Goal: Find specific page/section: Find specific page/section

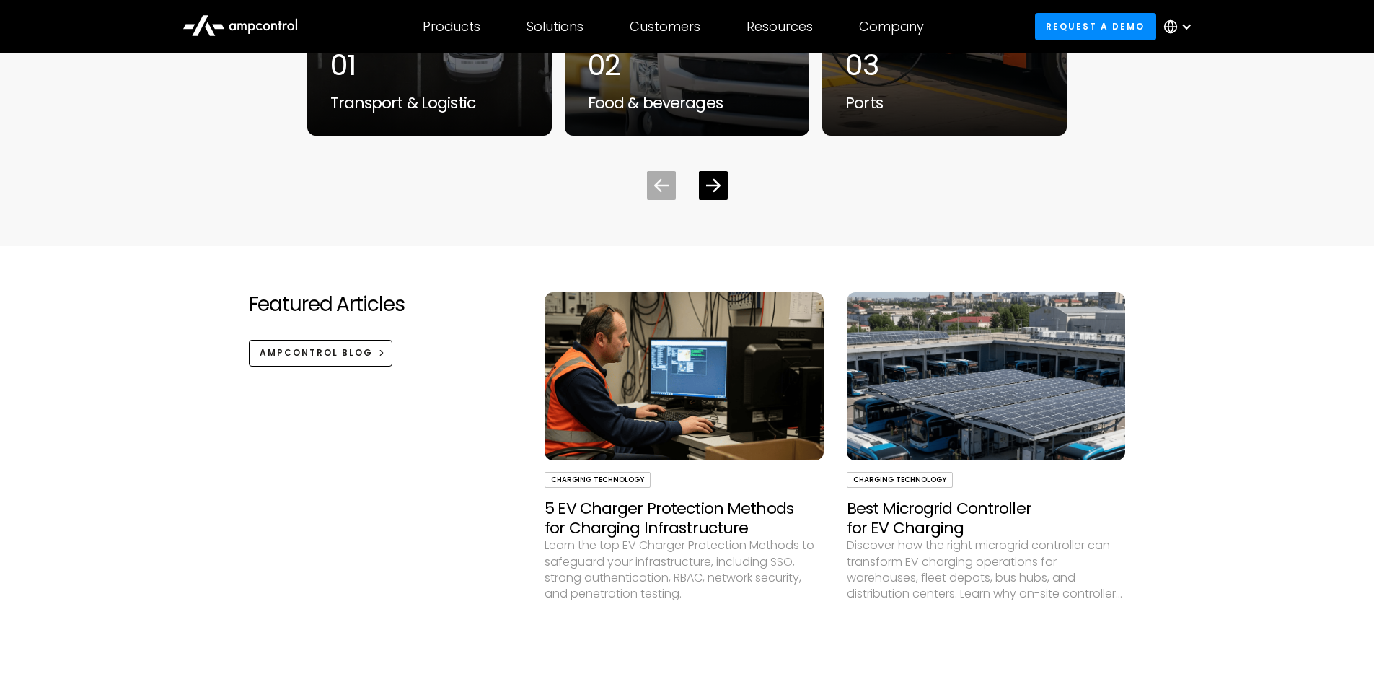
scroll to position [4276, 0]
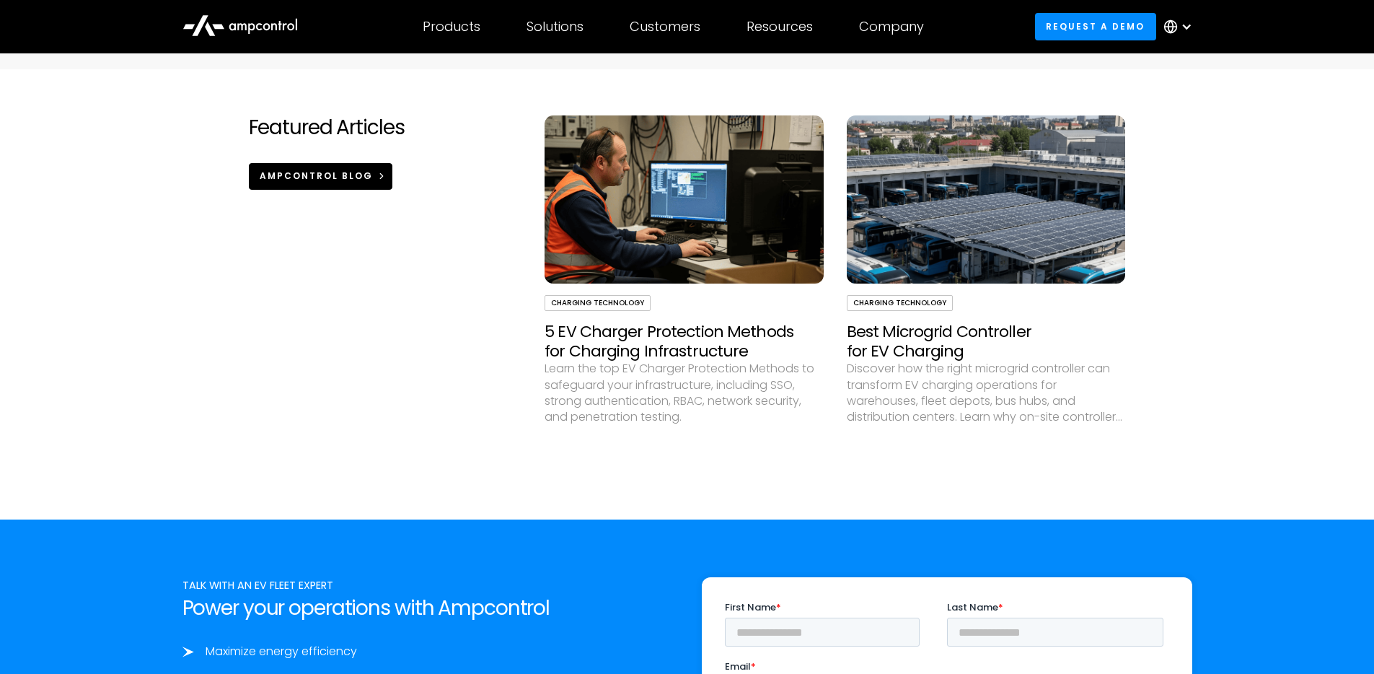
click at [330, 179] on div "Ampcontrol Blog" at bounding box center [316, 176] width 113 height 13
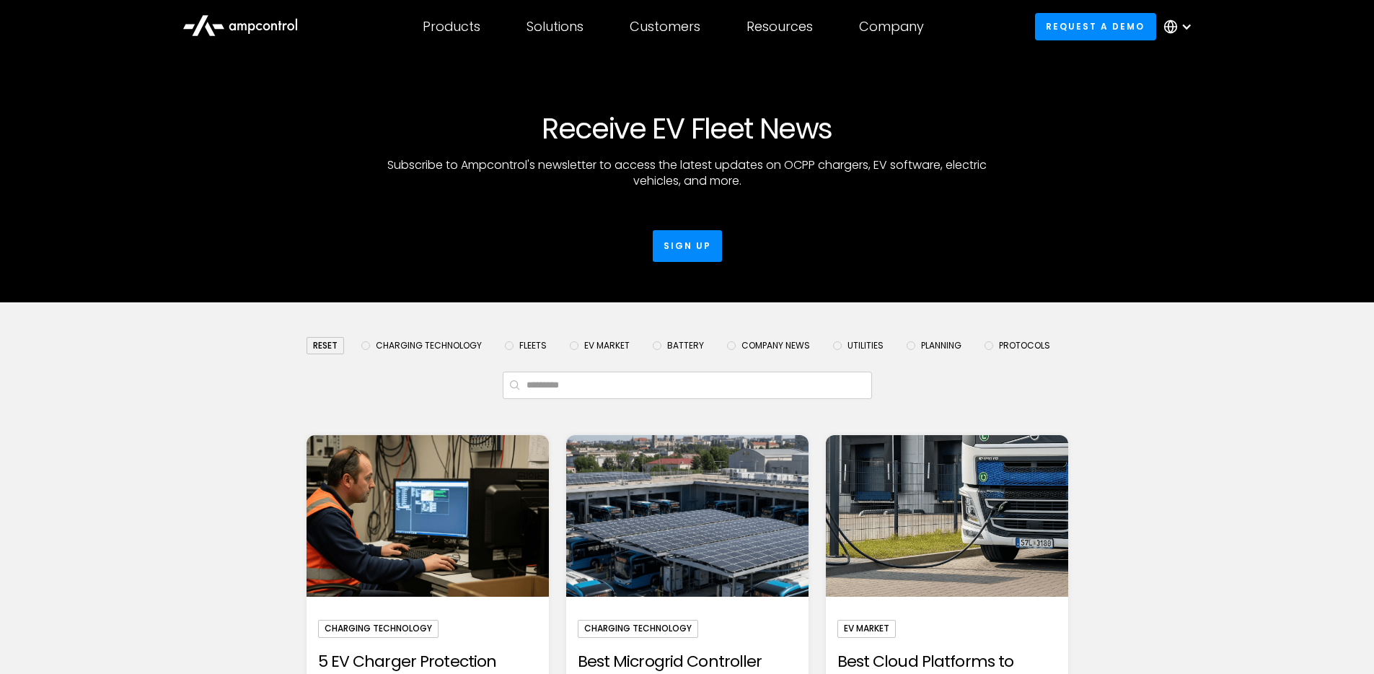
click at [257, 20] on icon at bounding box center [240, 24] width 115 height 35
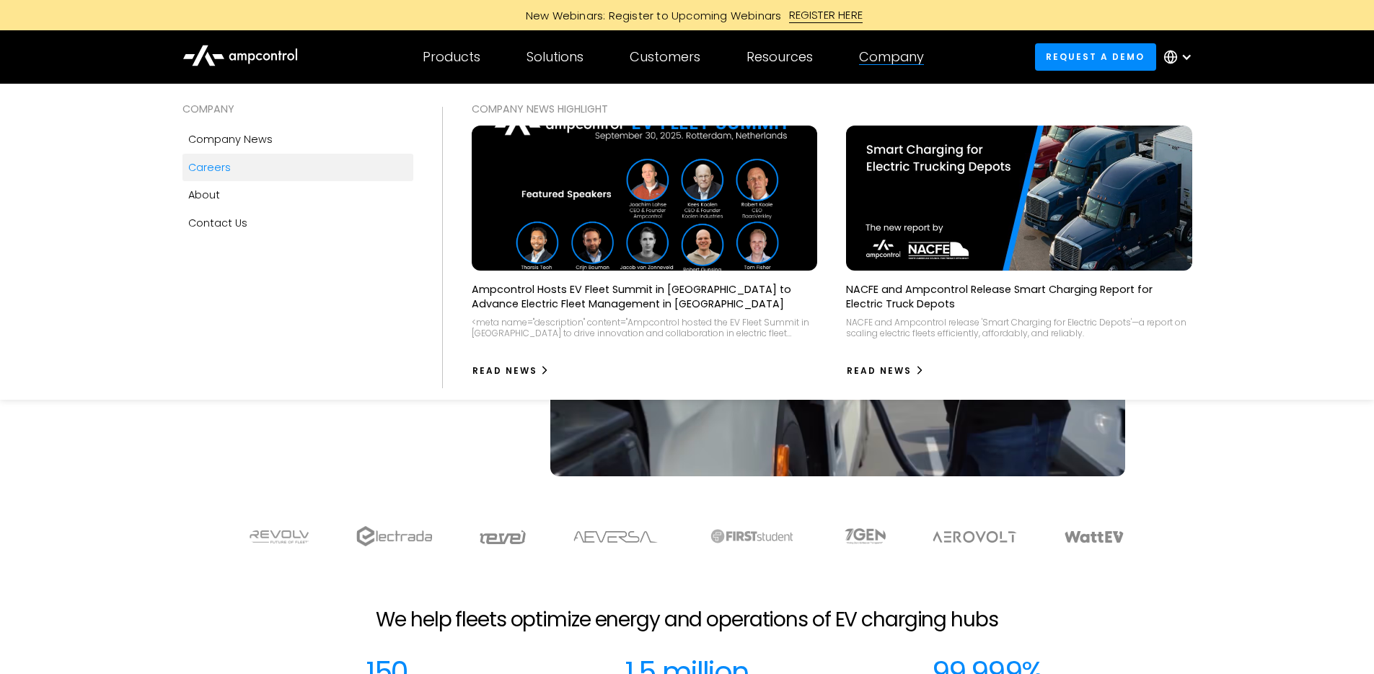
click at [216, 167] on div "Careers" at bounding box center [209, 167] width 43 height 16
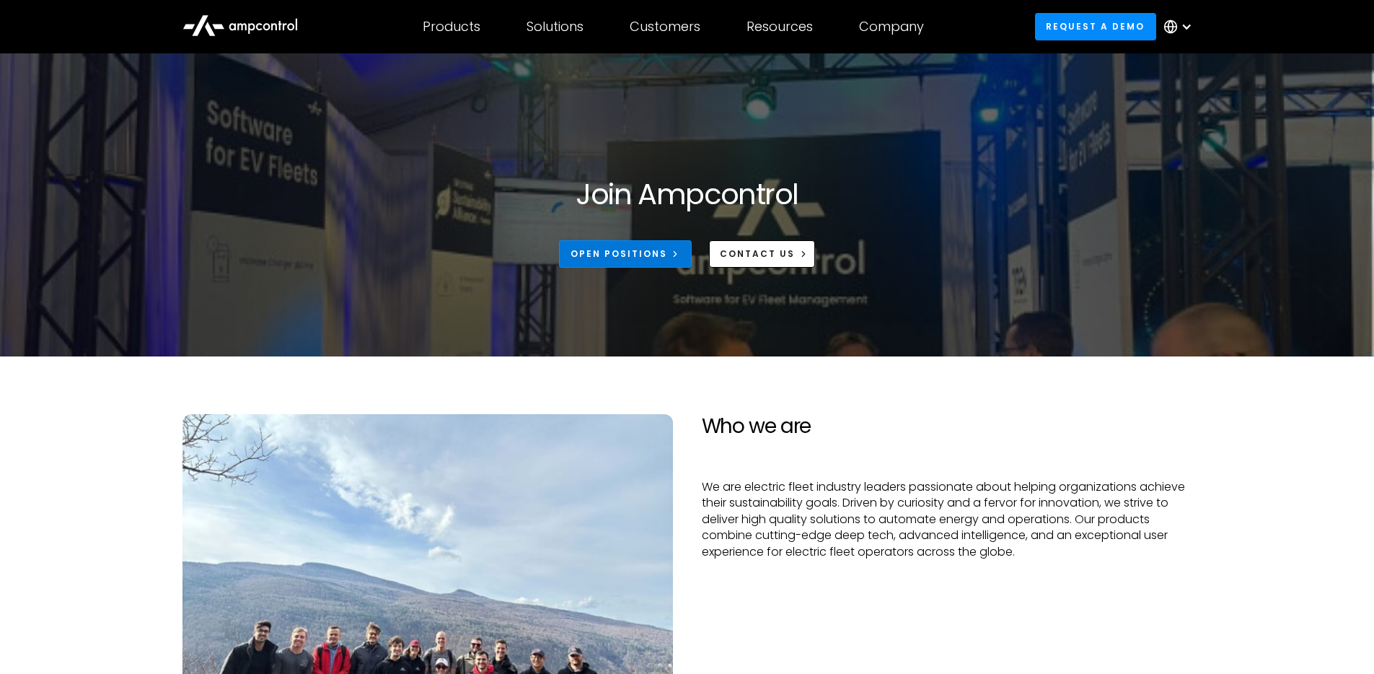
click at [628, 251] on div "Open Positions" at bounding box center [619, 253] width 97 height 13
